Goal: Information Seeking & Learning: Learn about a topic

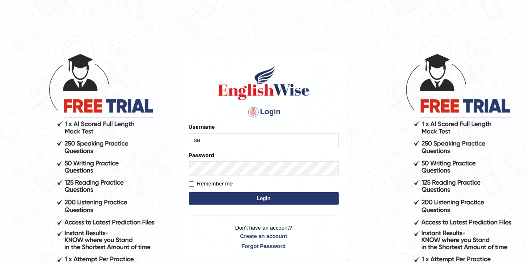
type input "Sangitas"
click at [247, 199] on button "Login" at bounding box center [264, 198] width 150 height 12
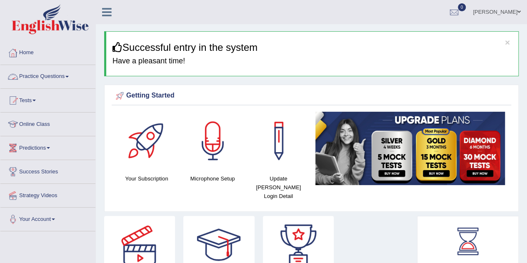
click at [43, 73] on link "Practice Questions" at bounding box center [47, 75] width 95 height 21
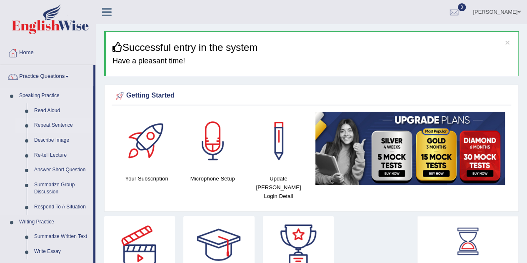
click at [60, 125] on link "Repeat Sentence" at bounding box center [61, 125] width 63 height 15
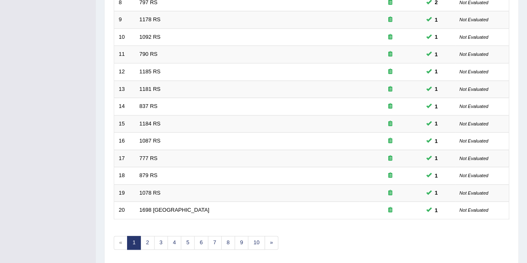
scroll to position [284, 0]
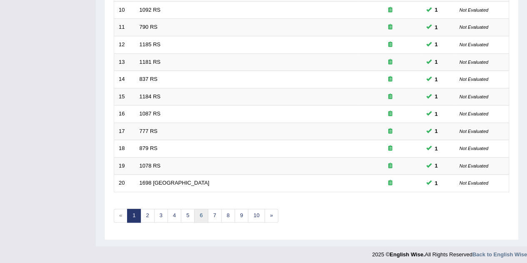
click at [198, 211] on link "6" at bounding box center [201, 216] width 14 height 14
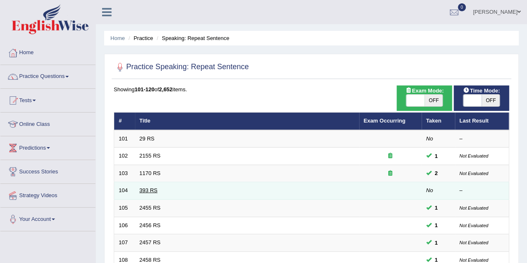
click at [142, 188] on link "393 RS" at bounding box center [148, 190] width 18 height 6
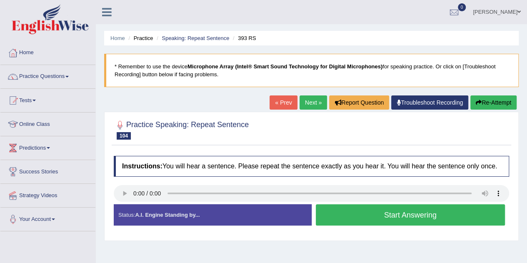
click at [359, 213] on button "Start Answering" at bounding box center [410, 214] width 189 height 21
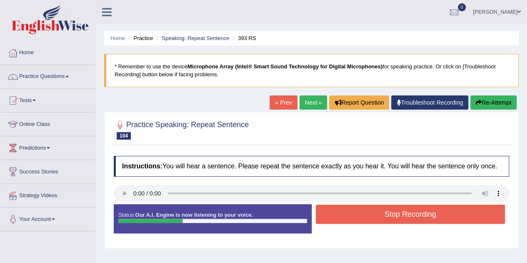
click at [359, 213] on button "Stop Recording" at bounding box center [410, 213] width 189 height 19
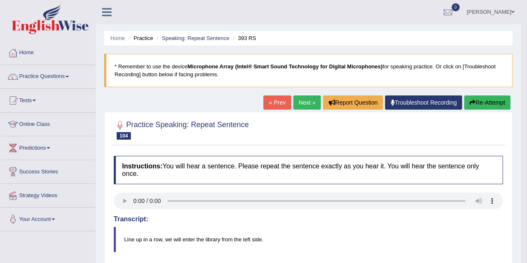
click at [302, 104] on link "Next »" at bounding box center [306, 102] width 27 height 14
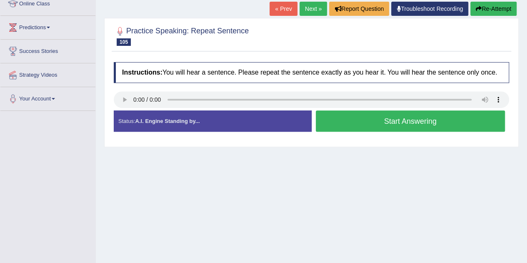
scroll to position [121, 0]
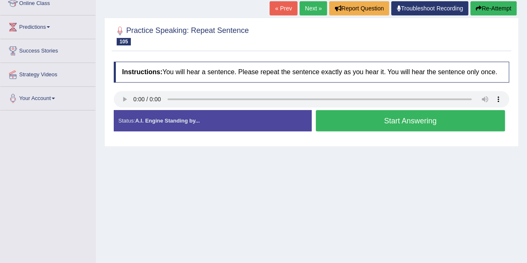
click at [379, 116] on button "Start Answering" at bounding box center [410, 120] width 189 height 21
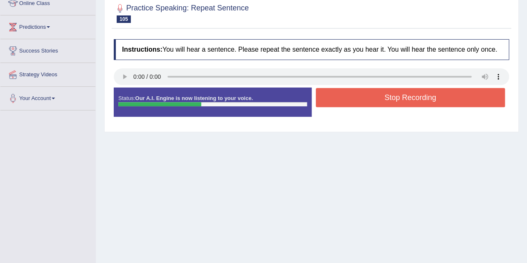
click at [372, 105] on button "Stop Recording" at bounding box center [410, 97] width 189 height 19
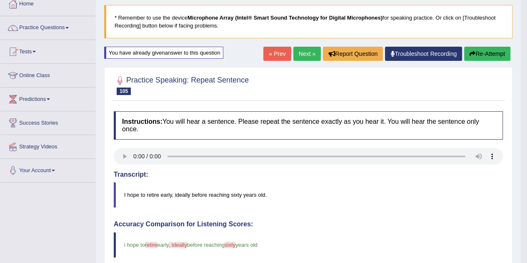
scroll to position [48, 0]
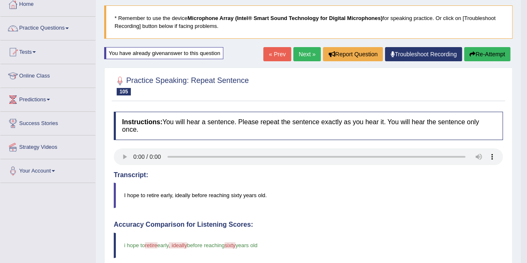
click at [302, 55] on link "Next »" at bounding box center [306, 54] width 27 height 14
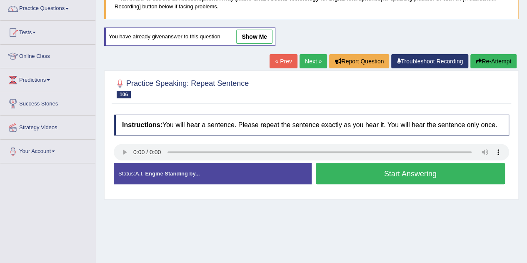
scroll to position [68, 0]
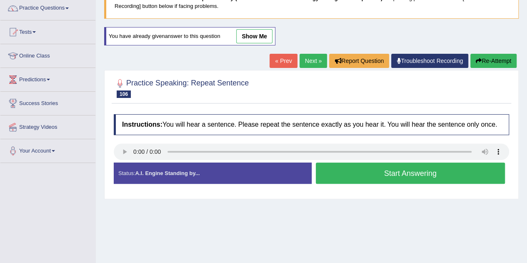
click at [385, 172] on button "Start Answering" at bounding box center [410, 172] width 189 height 21
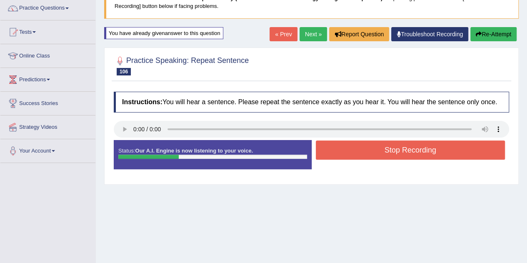
click at [366, 147] on button "Stop Recording" at bounding box center [410, 149] width 189 height 19
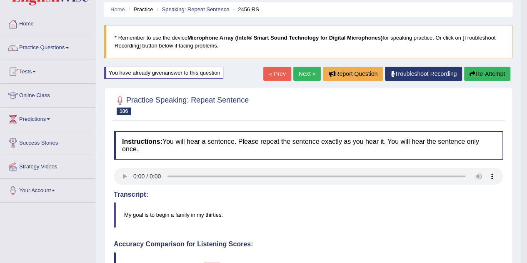
scroll to position [28, 0]
click at [305, 75] on link "Next »" at bounding box center [306, 74] width 27 height 14
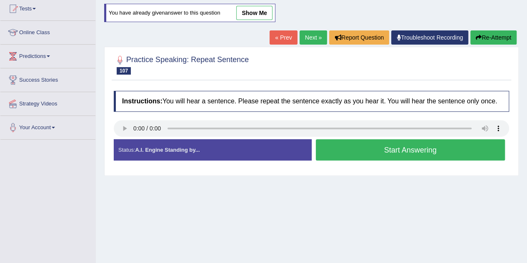
scroll to position [98, 0]
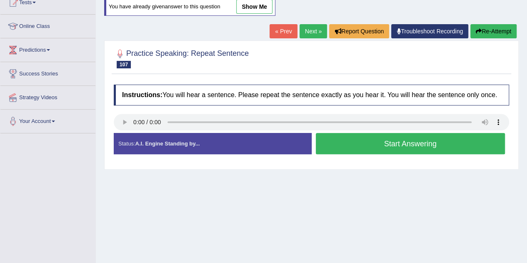
click at [357, 137] on button "Start Answering" at bounding box center [410, 143] width 189 height 21
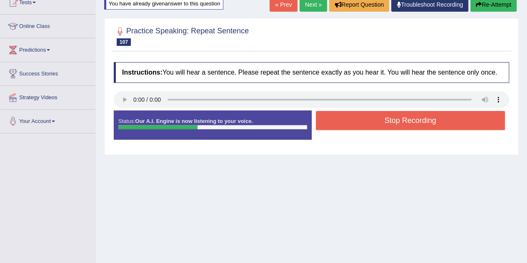
click at [342, 120] on button "Stop Recording" at bounding box center [410, 120] width 189 height 19
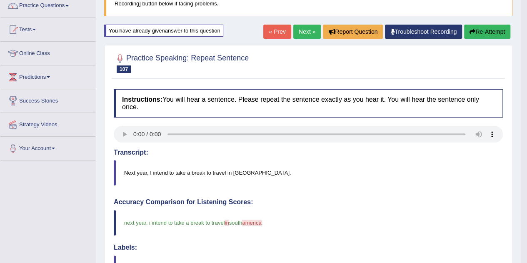
scroll to position [68, 0]
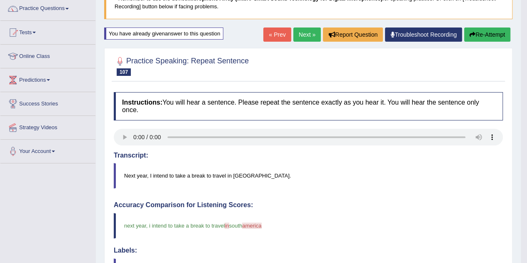
click at [306, 36] on link "Next »" at bounding box center [306, 34] width 27 height 14
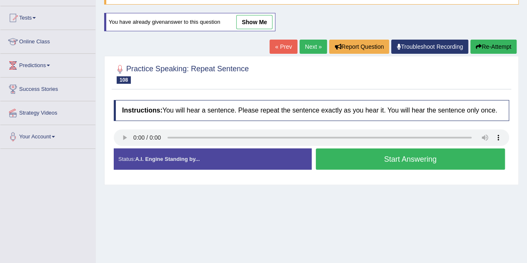
scroll to position [83, 0]
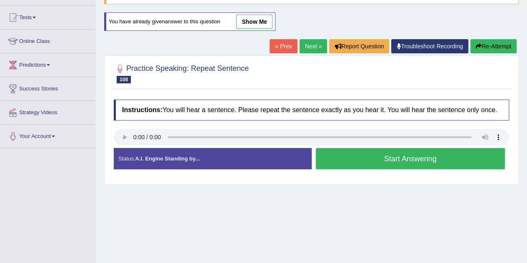
click at [388, 160] on button "Start Answering" at bounding box center [410, 158] width 189 height 21
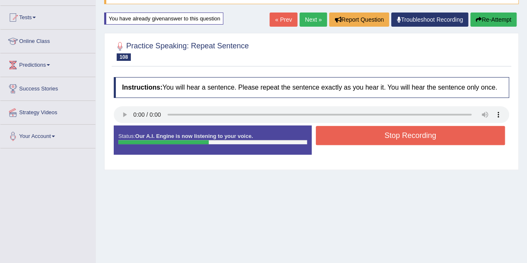
click at [377, 135] on button "Stop Recording" at bounding box center [410, 135] width 189 height 19
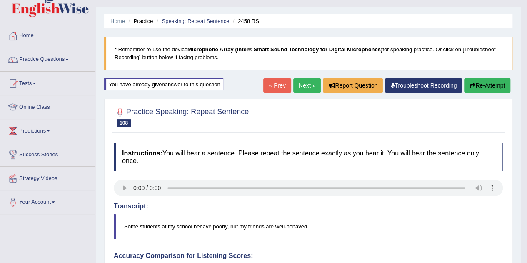
scroll to position [0, 0]
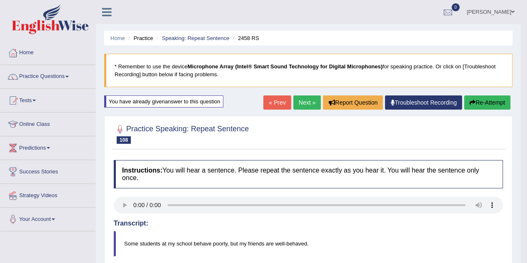
click at [159, 133] on h2 "Practice Speaking: Repeat Sentence 108 2458 RS" at bounding box center [181, 133] width 135 height 21
click at [27, 100] on link "Tests" at bounding box center [47, 99] width 95 height 21
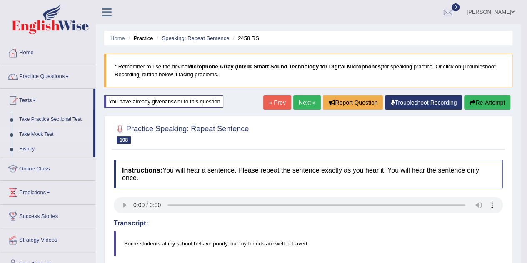
click at [38, 133] on link "Take Mock Test" at bounding box center [54, 134] width 78 height 15
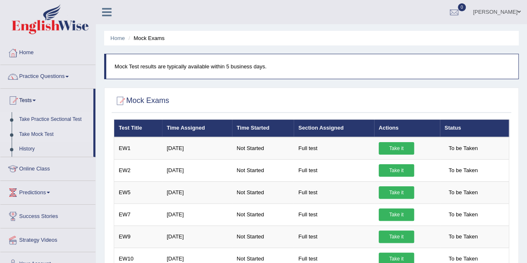
click at [55, 122] on link "Take Practice Sectional Test" at bounding box center [54, 119] width 78 height 15
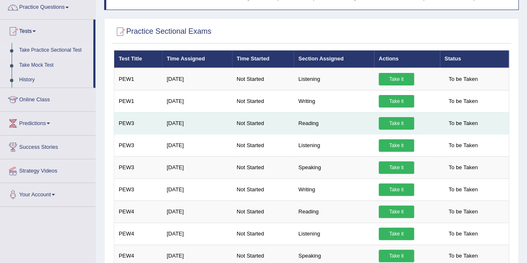
scroll to position [71, 0]
